Goal: Use online tool/utility: Utilize a website feature to perform a specific function

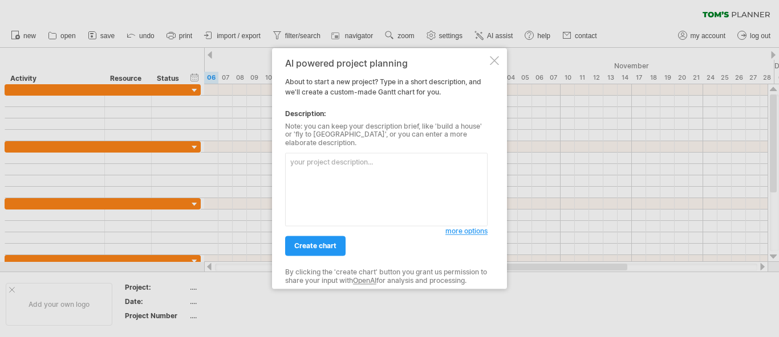
click at [498, 63] on div at bounding box center [494, 60] width 9 height 9
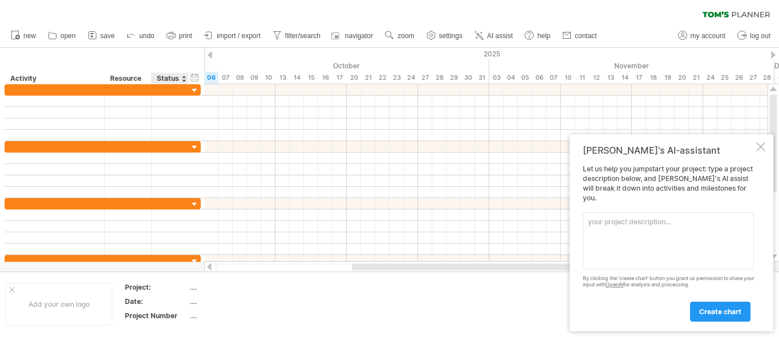
click at [181, 77] on div "Status" at bounding box center [169, 78] width 25 height 11
click at [182, 80] on div at bounding box center [183, 78] width 5 height 11
click at [143, 78] on div "Resource" at bounding box center [127, 78] width 35 height 11
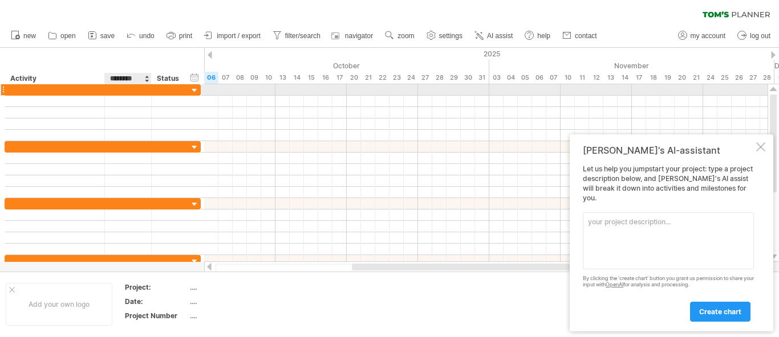
click at [131, 86] on div at bounding box center [128, 89] width 35 height 11
click at [53, 92] on div at bounding box center [55, 89] width 88 height 11
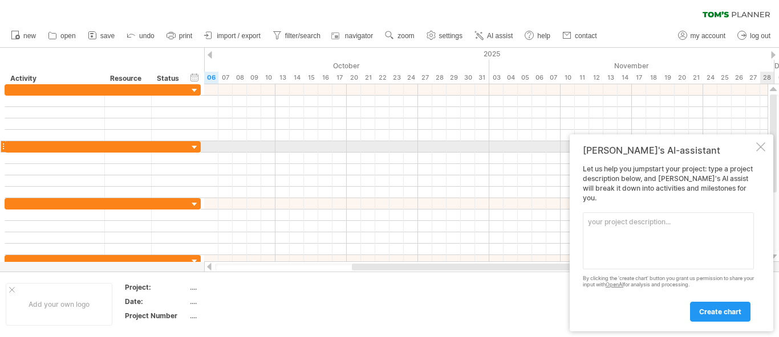
click at [762, 152] on div at bounding box center [760, 147] width 9 height 9
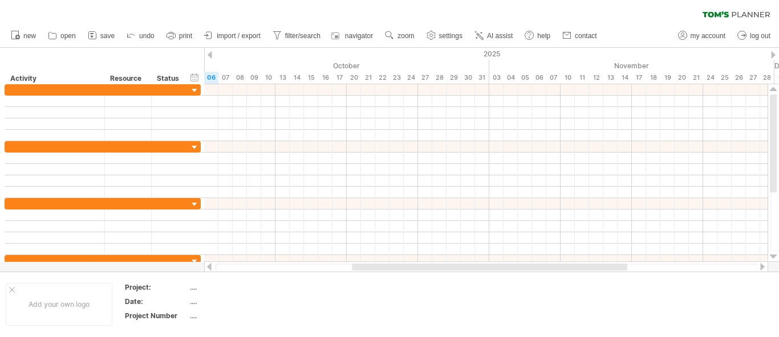
click at [209, 57] on div at bounding box center [209, 54] width 5 height 7
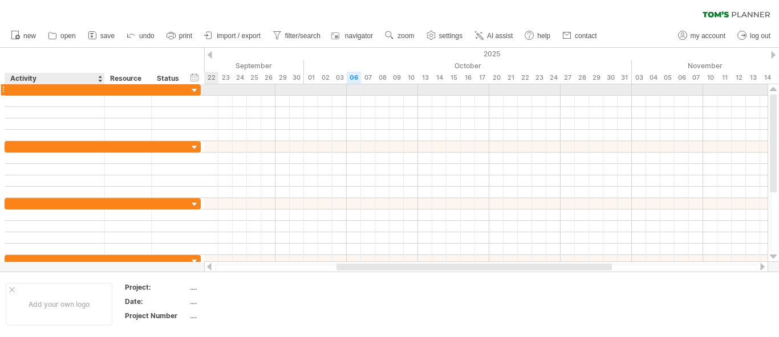
click at [42, 87] on div at bounding box center [55, 89] width 88 height 11
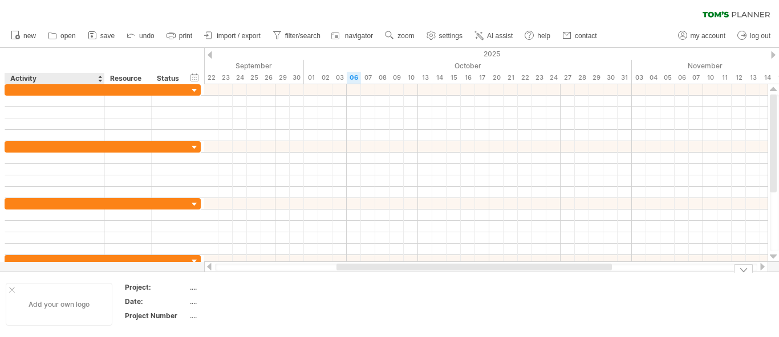
click at [67, 316] on div "Add your own logo" at bounding box center [59, 304] width 107 height 43
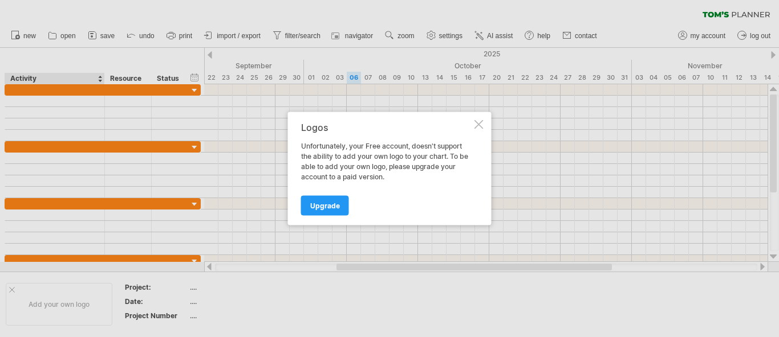
click at [478, 120] on div at bounding box center [478, 124] width 9 height 9
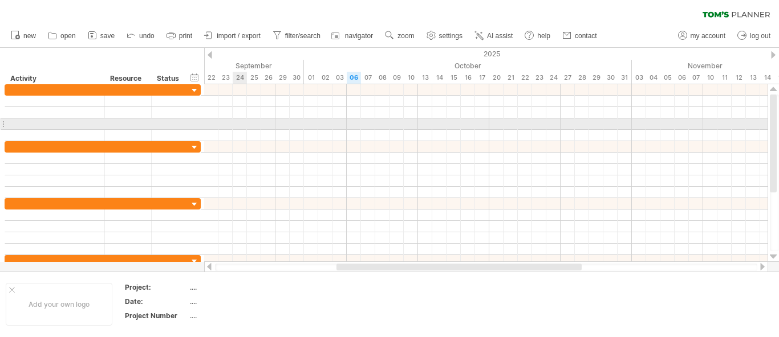
drag, startPoint x: 240, startPoint y: 128, endPoint x: 267, endPoint y: 126, distance: 26.8
click at [242, 128] on div at bounding box center [485, 124] width 563 height 11
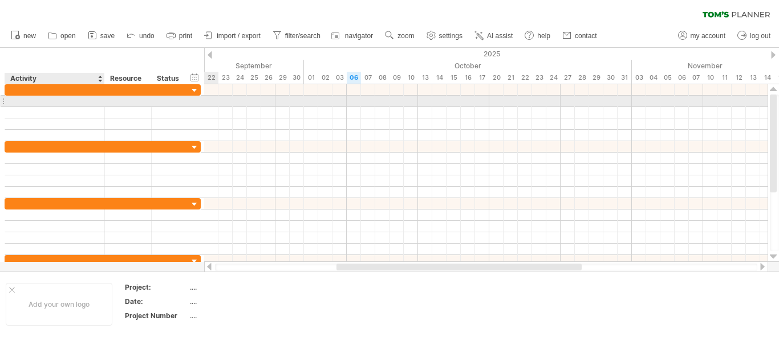
click at [29, 100] on div at bounding box center [55, 101] width 88 height 11
type input "*"
type input "******"
click at [127, 101] on div at bounding box center [128, 101] width 35 height 11
type input "*"
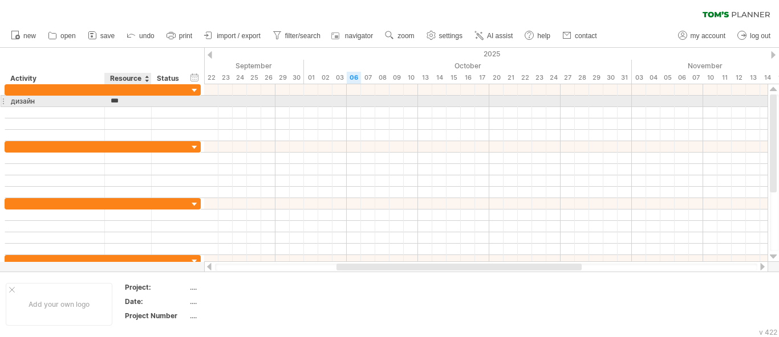
type input "****"
click at [162, 101] on div at bounding box center [169, 101] width 25 height 11
type input "**"
click at [212, 104] on div at bounding box center [485, 101] width 563 height 11
click at [260, 103] on div at bounding box center [485, 101] width 563 height 11
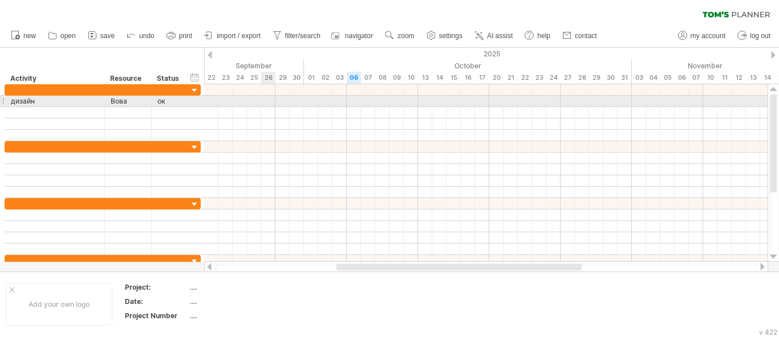
click at [263, 103] on div at bounding box center [485, 101] width 563 height 11
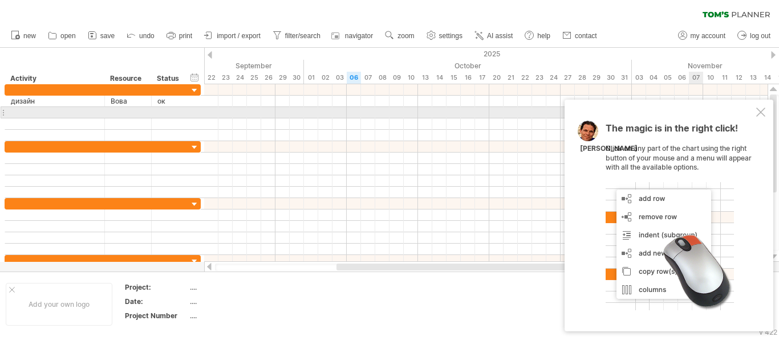
click at [761, 113] on div at bounding box center [760, 112] width 9 height 9
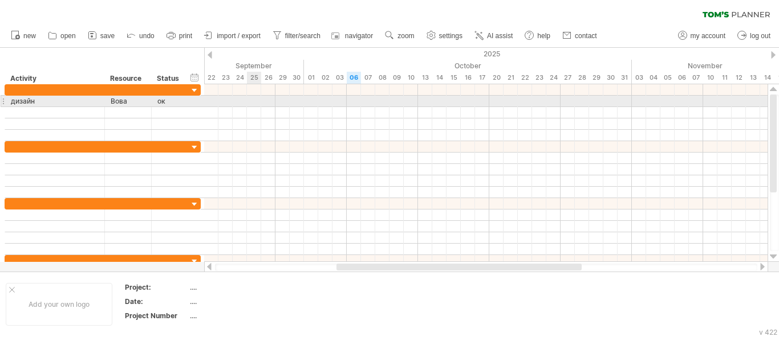
drag, startPoint x: 225, startPoint y: 101, endPoint x: 249, endPoint y: 103, distance: 24.0
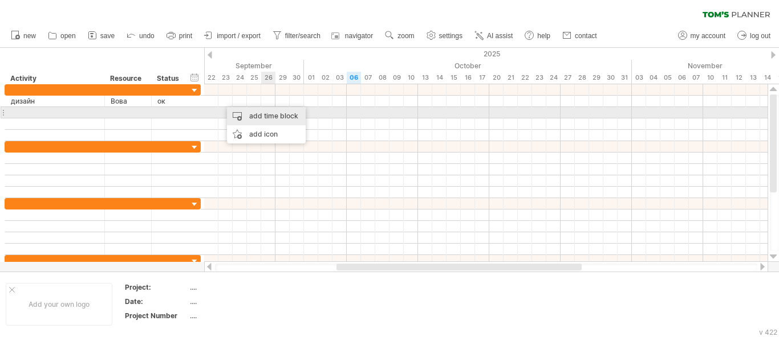
click at [288, 118] on div "add time block" at bounding box center [266, 116] width 79 height 18
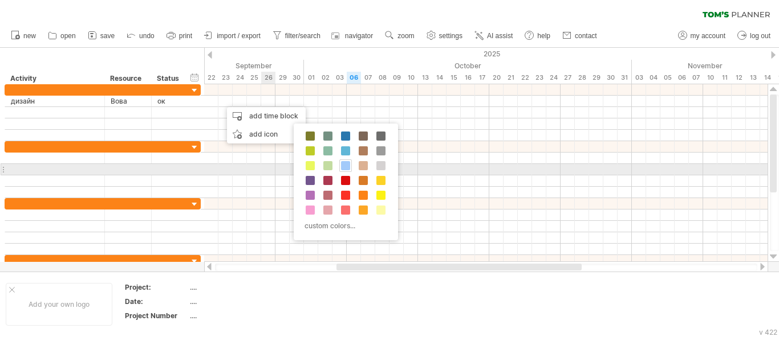
click at [345, 166] on span at bounding box center [345, 165] width 9 height 9
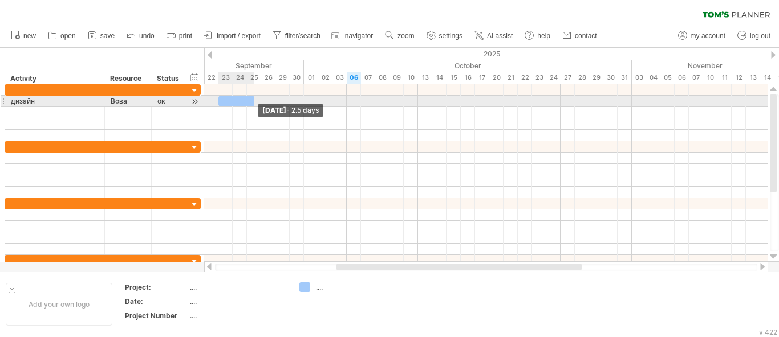
drag, startPoint x: 231, startPoint y: 100, endPoint x: 255, endPoint y: 101, distance: 24.5
click at [255, 101] on span at bounding box center [254, 101] width 5 height 11
drag, startPoint x: 255, startPoint y: 101, endPoint x: 226, endPoint y: 101, distance: 29.1
click at [226, 101] on span at bounding box center [225, 101] width 5 height 11
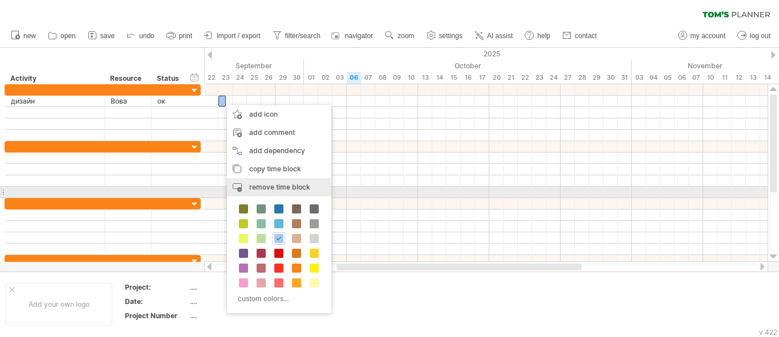
click at [295, 192] on div "remove time block remove selected items" at bounding box center [279, 187] width 104 height 18
